Goal: Navigation & Orientation: Find specific page/section

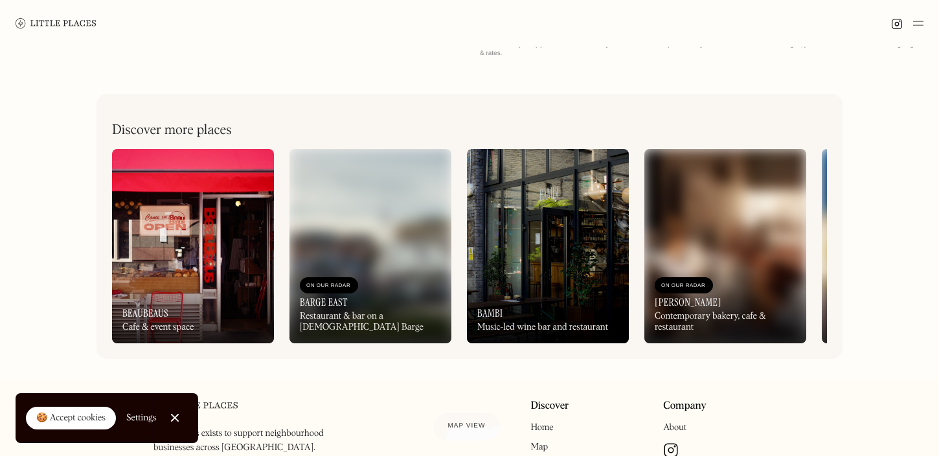
scroll to position [499, 0]
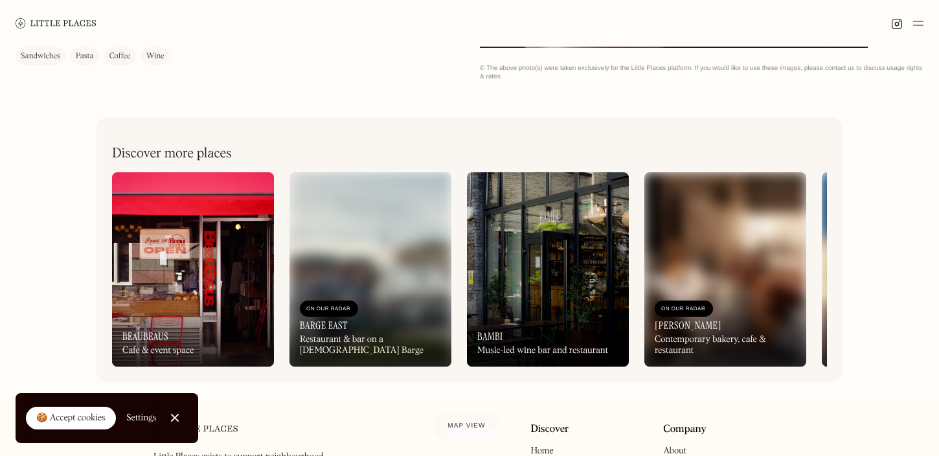
click at [482, 267] on img at bounding box center [548, 269] width 162 height 194
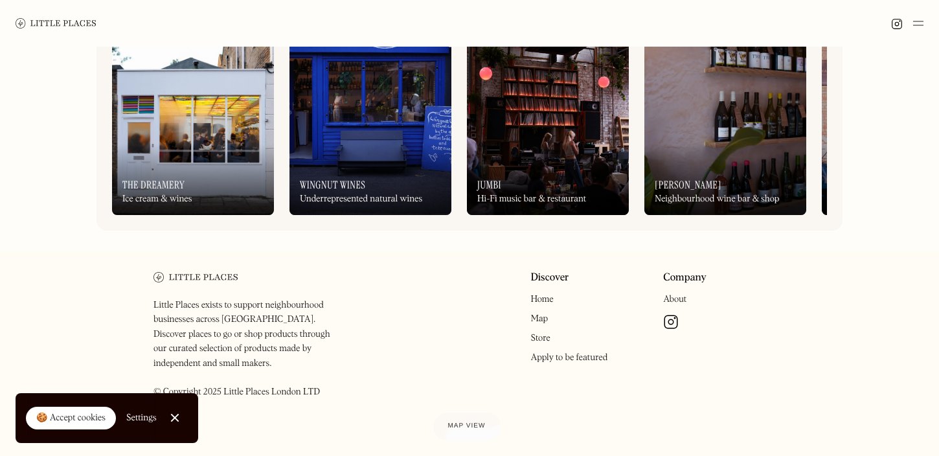
scroll to position [651, 0]
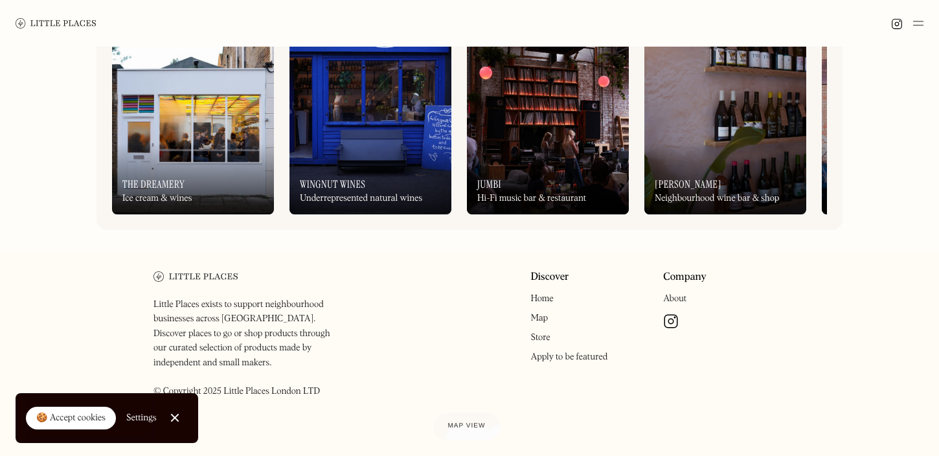
click at [151, 135] on img at bounding box center [193, 117] width 162 height 194
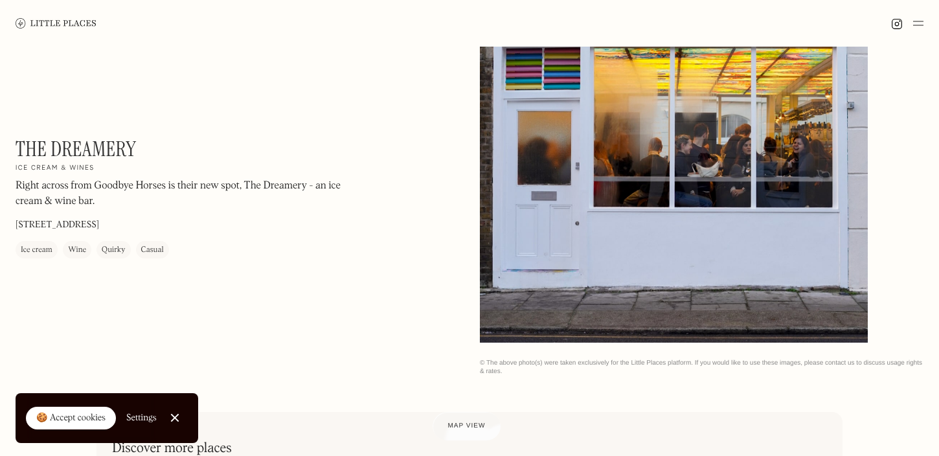
scroll to position [438, 0]
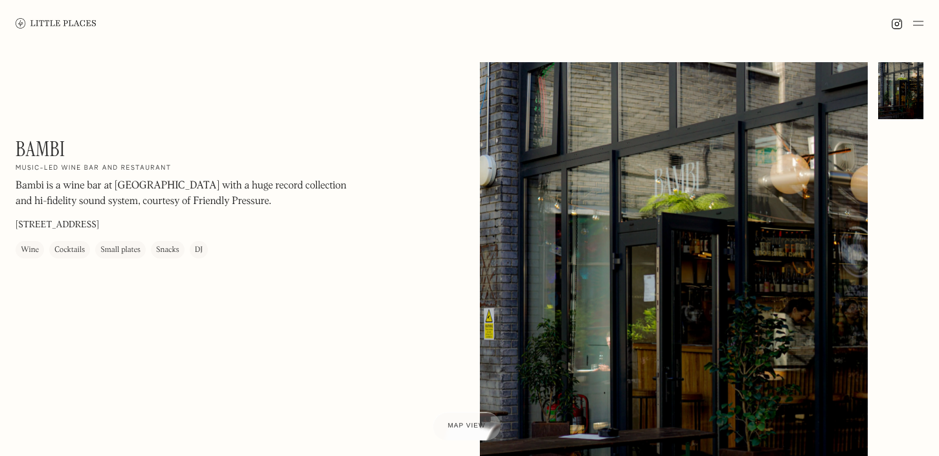
scroll to position [651, 0]
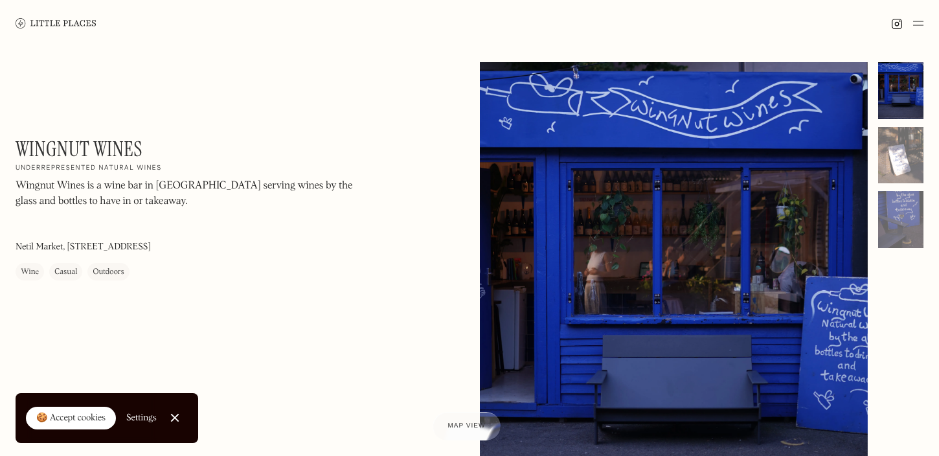
click at [60, 32] on link at bounding box center [56, 23] width 81 height 47
click at [45, 12] on link at bounding box center [56, 23] width 81 height 47
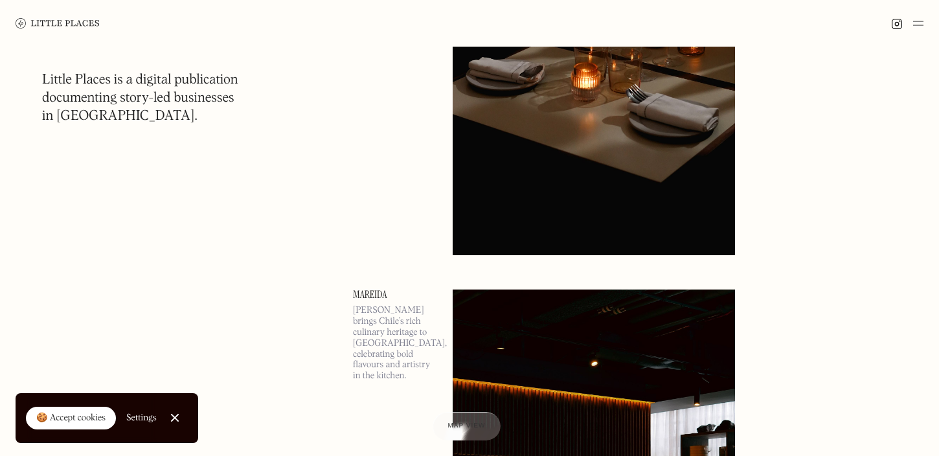
scroll to position [616, 0]
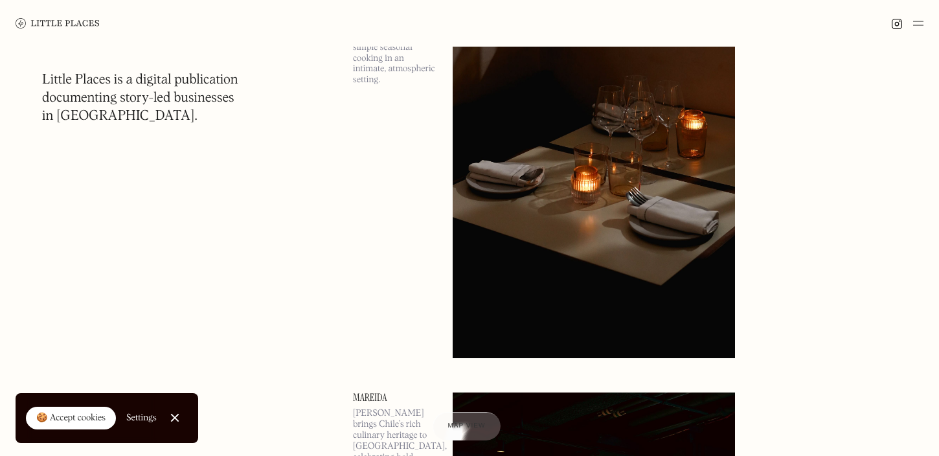
click at [914, 27] on img at bounding box center [918, 24] width 10 height 16
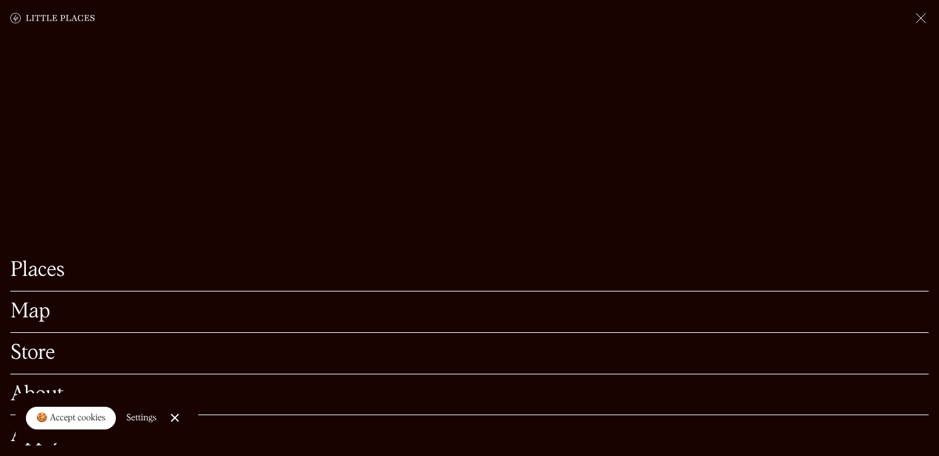
scroll to position [729, 0]
click at [62, 304] on link "Map" at bounding box center [469, 312] width 918 height 20
click at [34, 313] on link "Map" at bounding box center [469, 312] width 918 height 20
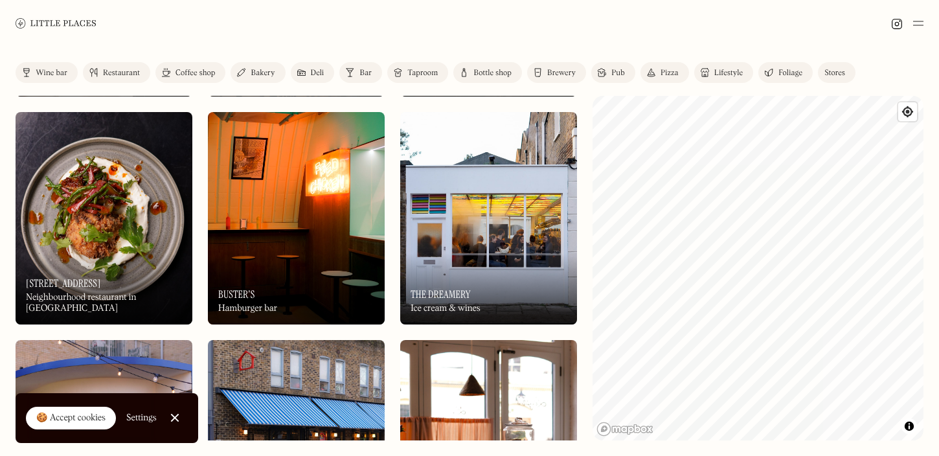
scroll to position [2945, 0]
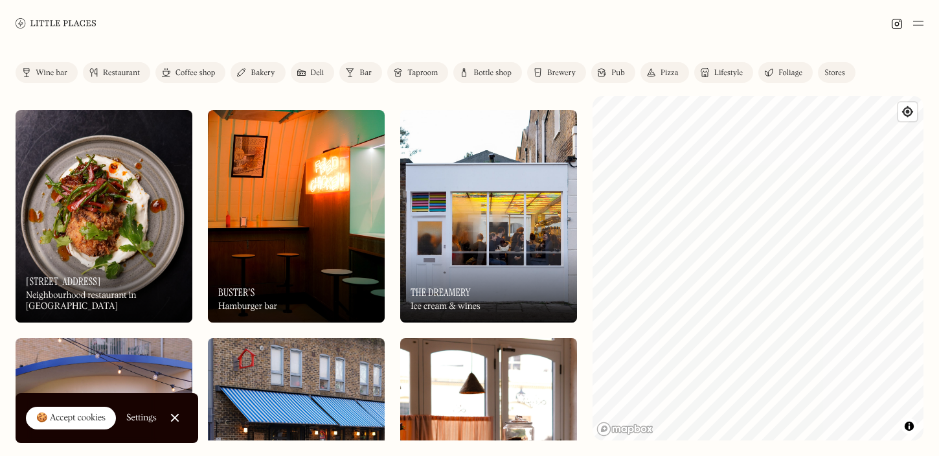
click at [366, 69] on div "Bar" at bounding box center [365, 73] width 12 height 8
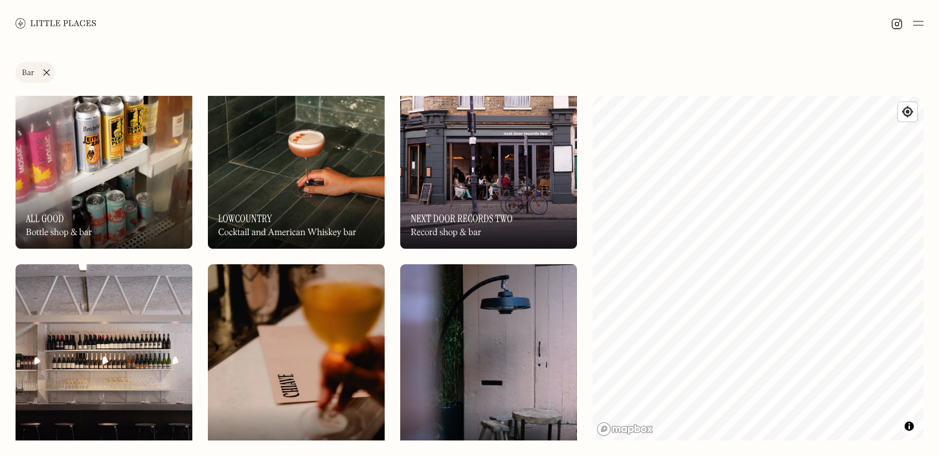
scroll to position [743, 0]
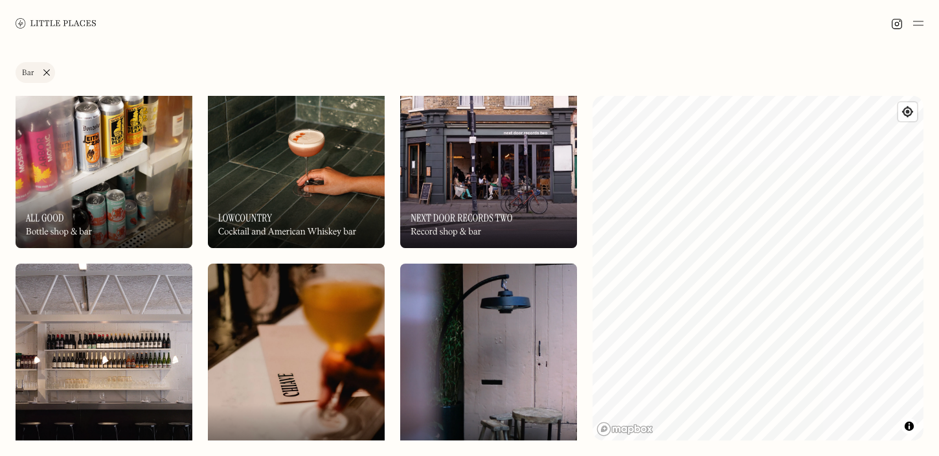
click at [441, 172] on img at bounding box center [488, 142] width 177 height 212
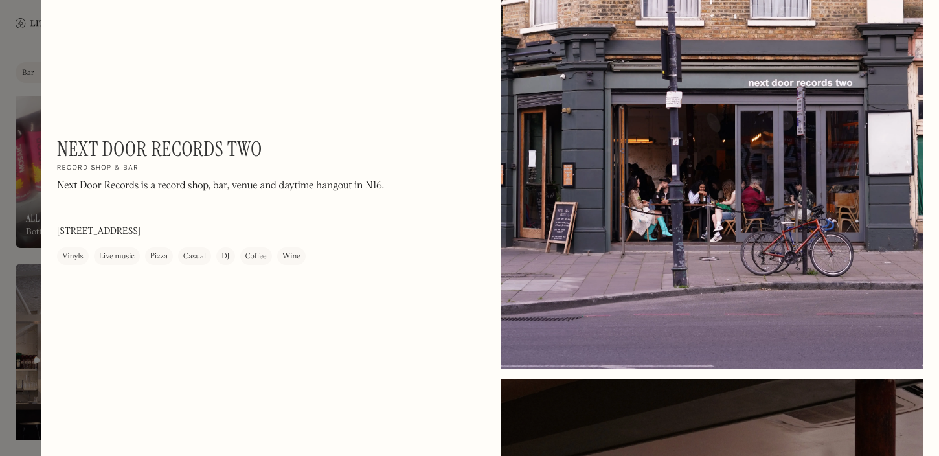
scroll to position [272, 0]
